Goal: Navigation & Orientation: Find specific page/section

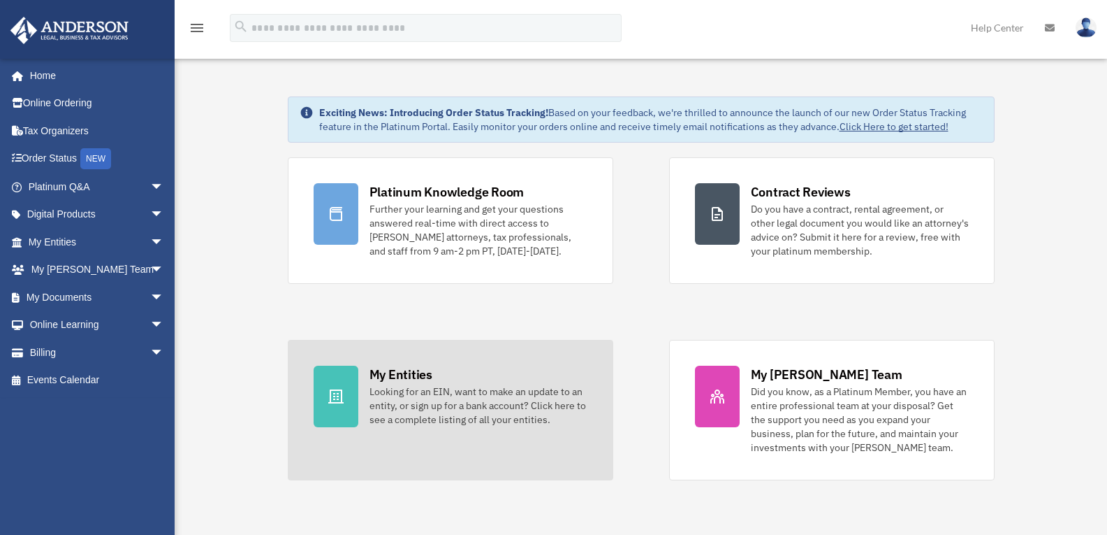
click at [372, 401] on div "Looking for an EIN, want to make an update to an entity, or sign up for a bank …" at bounding box center [479, 405] width 218 height 42
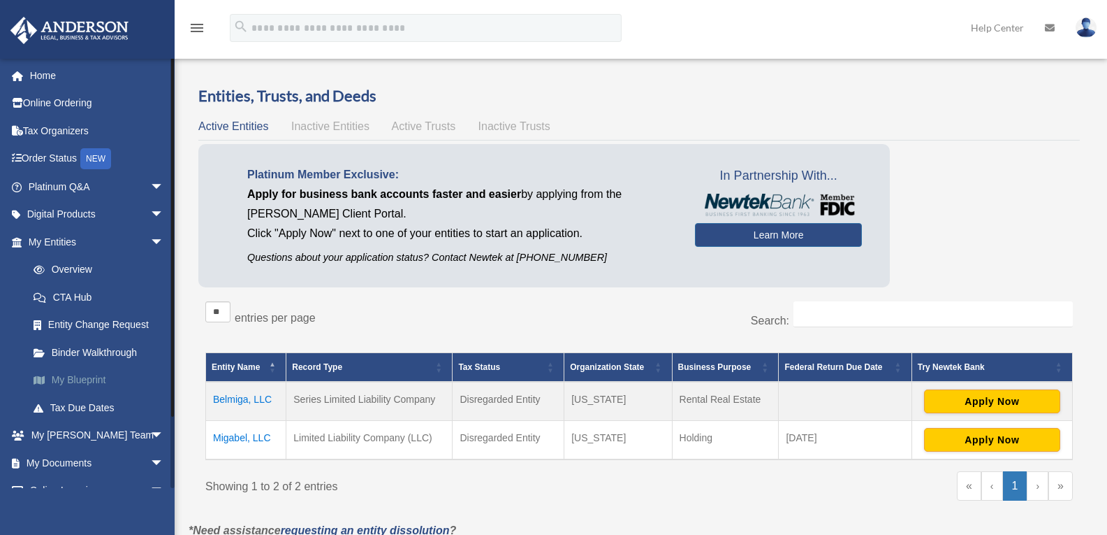
click at [84, 377] on link "My Blueprint" at bounding box center [103, 380] width 166 height 28
